Goal: Find specific page/section: Find specific page/section

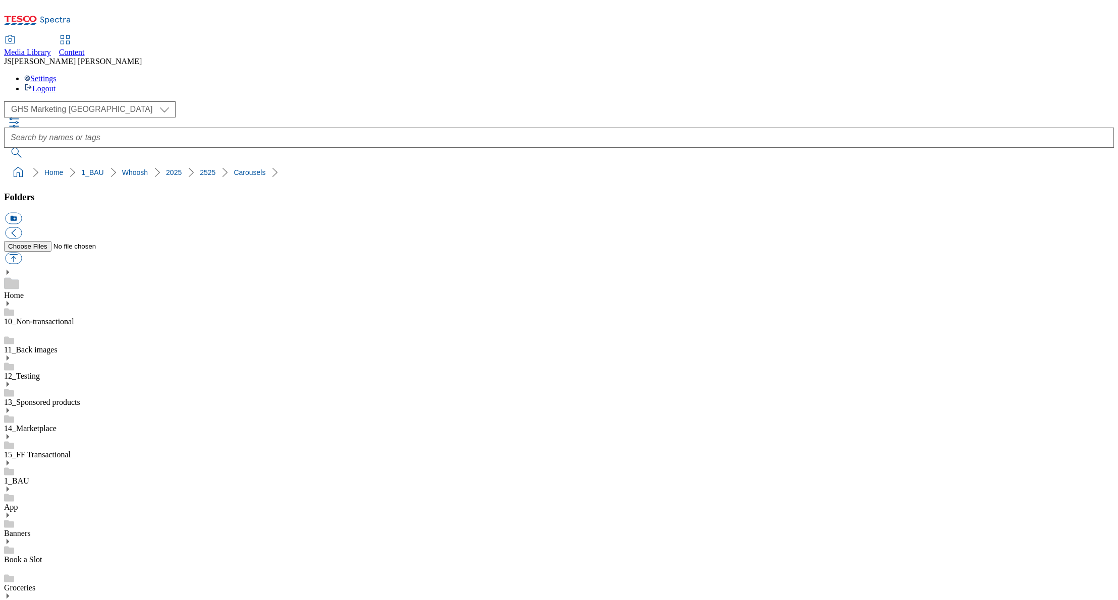
select select "flare-ghs-mktg"
drag, startPoint x: 105, startPoint y: 461, endPoint x: 102, endPoint y: 475, distance: 14.4
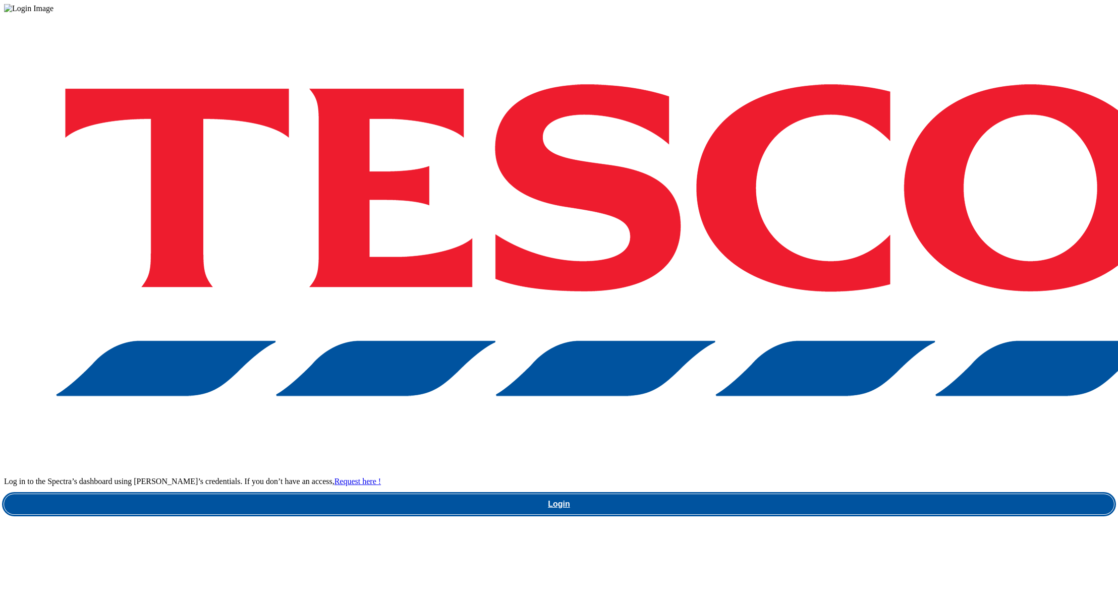
click at [800, 494] on link "Login" at bounding box center [559, 504] width 1110 height 20
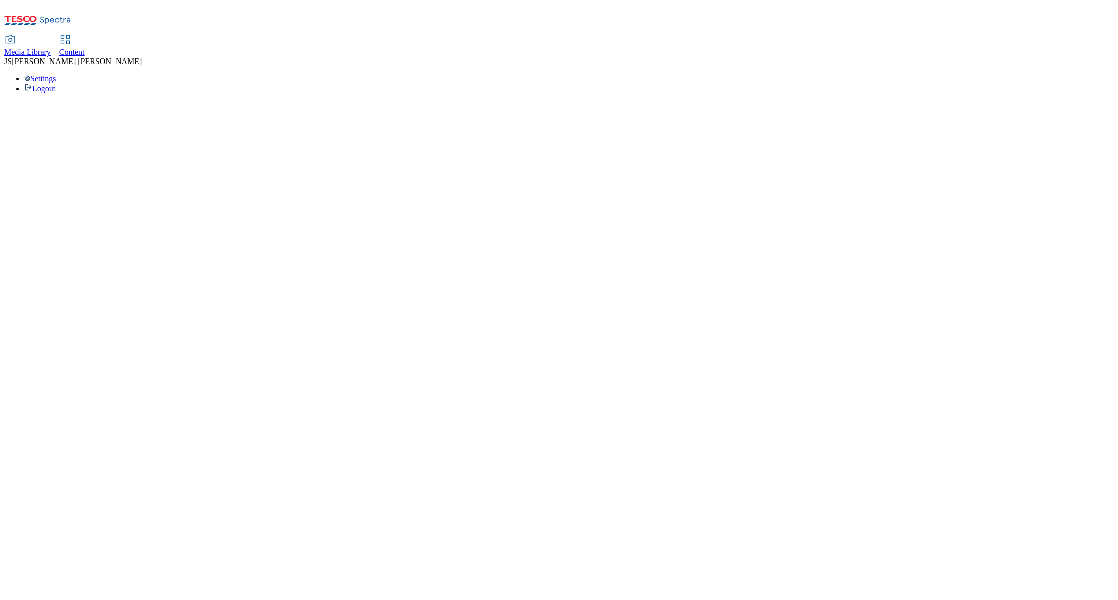
select select "flare-ghs-mktg"
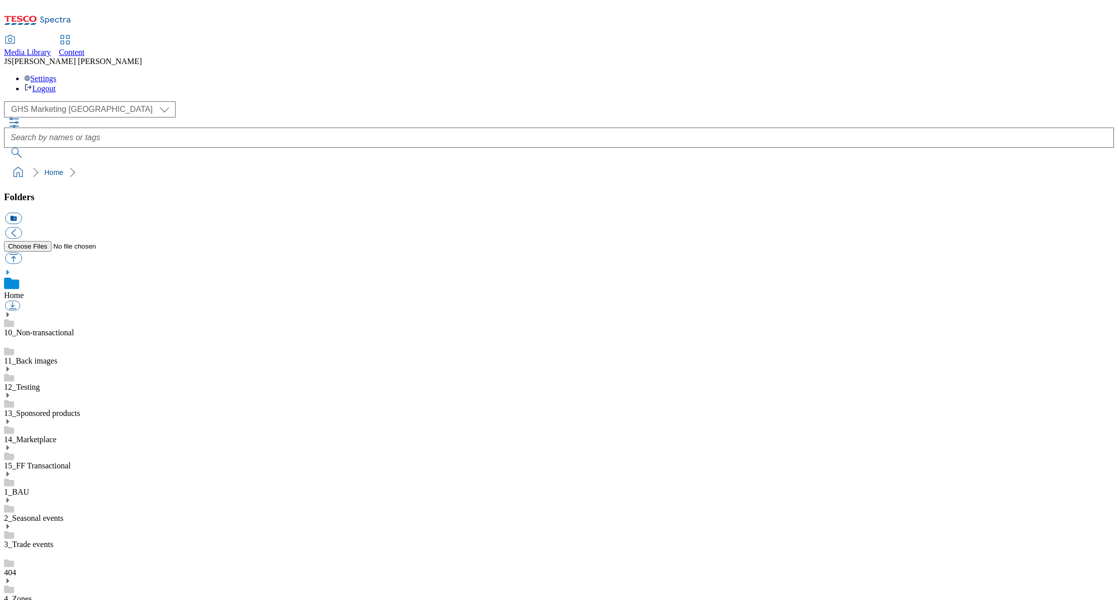
scroll to position [2, 0]
click at [11, 471] on icon at bounding box center [7, 474] width 7 height 7
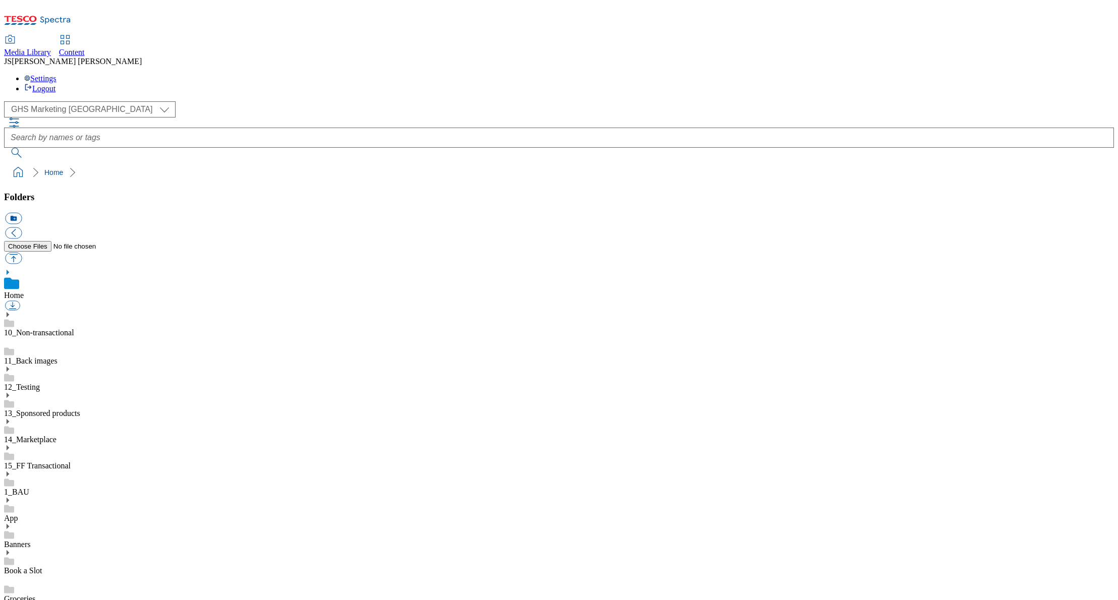
scroll to position [524, 0]
